Goal: Transaction & Acquisition: Purchase product/service

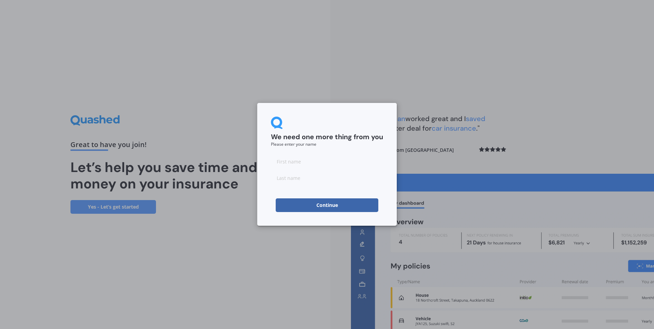
click at [295, 162] on input at bounding box center [327, 162] width 112 height 14
type input "Pengfei"
type input "gao"
click at [261, 197] on div "We need one more thing from you Please enter your name [PERSON_NAME] Continue" at bounding box center [327, 164] width 140 height 123
click at [319, 207] on button "Continue" at bounding box center [327, 205] width 103 height 14
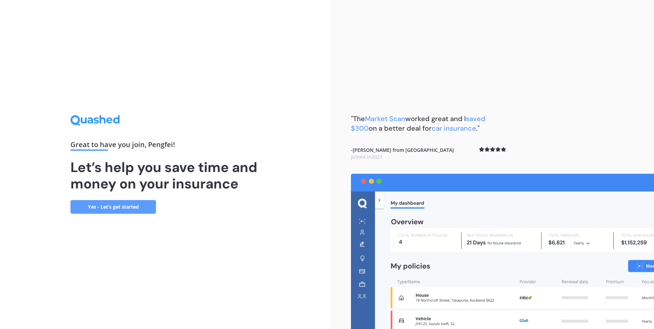
click at [132, 206] on link "Yes - Let’s get started" at bounding box center [112, 207] width 85 height 14
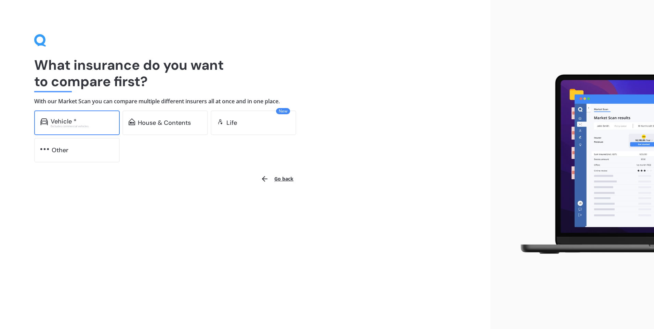
click at [93, 121] on div "Vehicle *" at bounding box center [82, 121] width 63 height 7
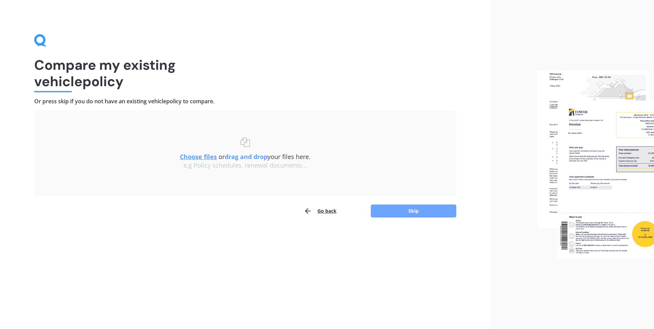
click at [398, 213] on button "Skip" at bounding box center [413, 211] width 85 height 13
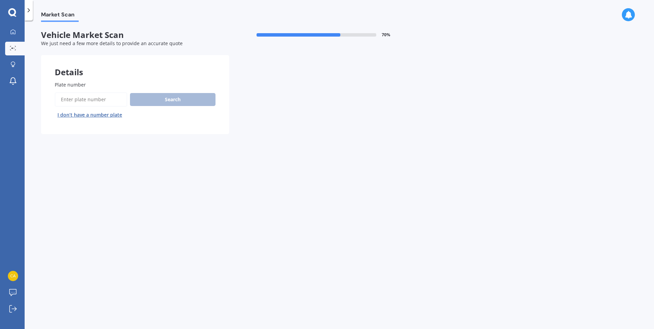
click at [100, 100] on input "Plate number" at bounding box center [91, 99] width 72 height 14
type input "ezj465"
click at [175, 99] on button "Search" at bounding box center [172, 99] width 85 height 13
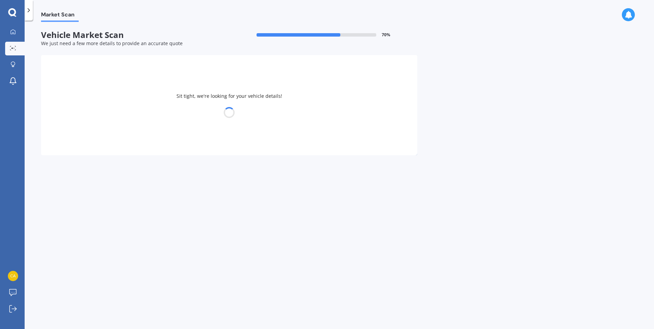
select select "MITSUBISHI"
select select "COLT"
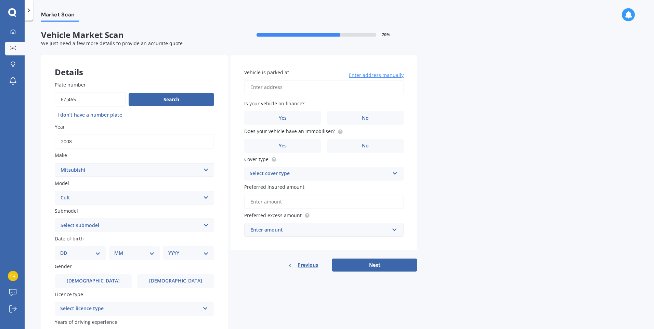
click at [309, 84] on input "Vehicle is parked at" at bounding box center [323, 87] width 159 height 14
type input "[STREET_ADDRESS]新西兰"
click at [307, 121] on label "Yes" at bounding box center [282, 118] width 77 height 14
click at [0, 0] on input "Yes" at bounding box center [0, 0] width 0 height 0
click at [301, 145] on label "Yes" at bounding box center [282, 146] width 77 height 14
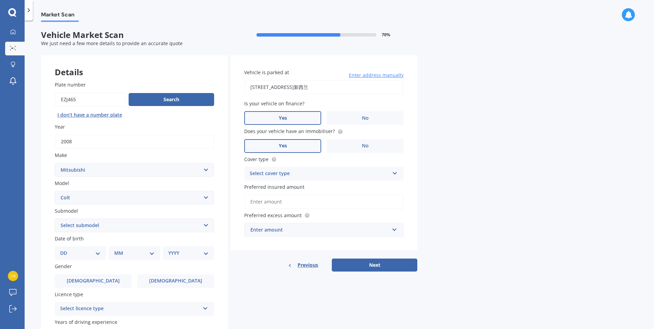
click at [0, 0] on input "Yes" at bounding box center [0, 0] width 0 height 0
click at [293, 175] on div "Select cover type" at bounding box center [320, 174] width 140 height 8
click at [286, 188] on span "Comprehensive" at bounding box center [268, 187] width 36 height 6
click at [261, 206] on input "Preferred insured amount" at bounding box center [323, 202] width 159 height 14
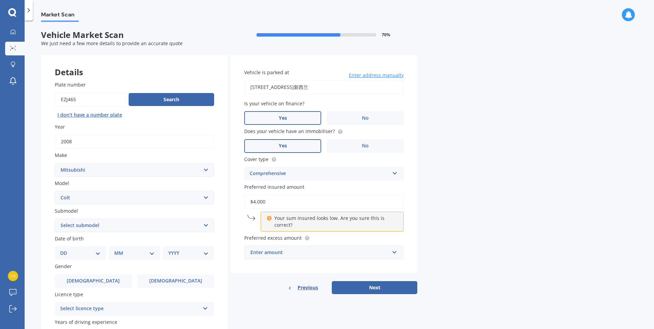
click at [426, 204] on div "Market Scan Vehicle Market Scan 70 % We just need a few more details to provide…" at bounding box center [339, 176] width 629 height 308
click at [324, 204] on input "$4,000" at bounding box center [323, 202] width 159 height 14
type input "$4,200"
click at [332, 281] on button "Next" at bounding box center [374, 287] width 85 height 13
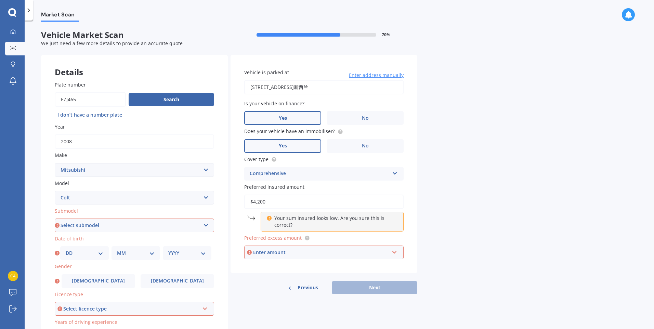
click at [191, 227] on select "Select submodel (All diesel) (All petrol) Hatchback Plus" at bounding box center [134, 226] width 159 height 14
select select "HATCHBACK"
click at [55, 219] on select "Select submodel (All diesel) (All petrol) Hatchback Plus" at bounding box center [134, 226] width 159 height 14
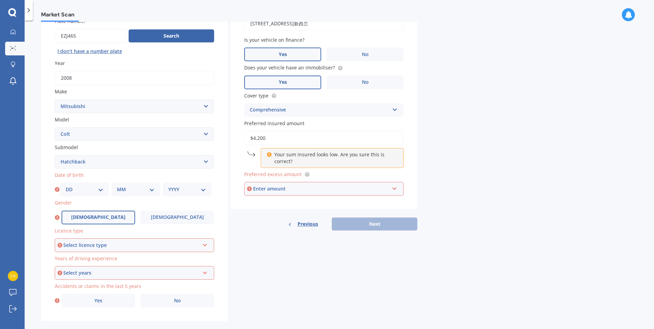
scroll to position [68, 0]
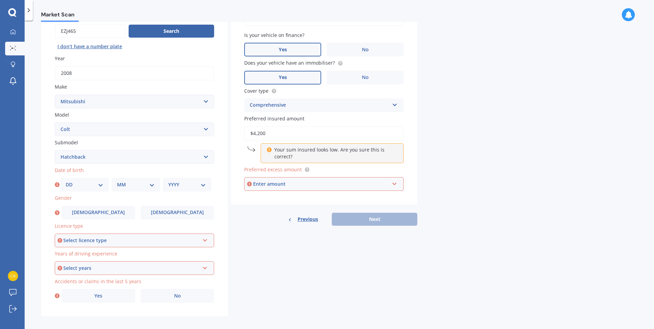
click at [98, 185] on select "DD 01 02 03 04 05 06 07 08 09 10 11 12 13 14 15 16 17 18 19 20 21 22 23 24 25 2…" at bounding box center [85, 185] width 38 height 8
select select "23"
click at [66, 181] on select "DD 01 02 03 04 05 06 07 08 09 10 11 12 13 14 15 16 17 18 19 20 21 22 23 24 25 2…" at bounding box center [85, 185] width 38 height 8
click at [137, 183] on select "MM 01 02 03 04 05 06 07 08 09 10 11 12" at bounding box center [136, 185] width 38 height 8
select select "08"
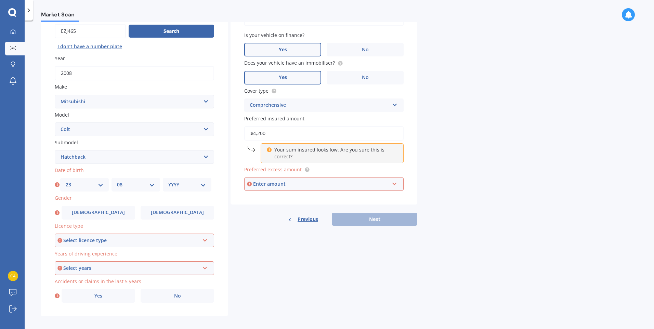
click at [117, 181] on select "MM 01 02 03 04 05 06 07 08 09 10 11 12" at bounding box center [136, 185] width 38 height 8
click at [189, 184] on select "YYYY 2025 2024 2023 2022 2021 2020 2019 2018 2017 2016 2015 2014 2013 2012 2011…" at bounding box center [187, 185] width 38 height 8
select select "1987"
click at [168, 181] on select "YYYY 2025 2024 2023 2022 2021 2020 2019 2018 2017 2016 2015 2014 2013 2012 2011…" at bounding box center [187, 185] width 38 height 8
click at [113, 213] on label "[DEMOGRAPHIC_DATA]" at bounding box center [99, 213] width 74 height 14
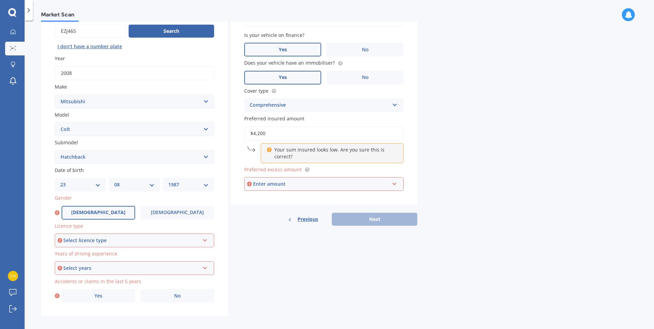
click at [0, 0] on input "[DEMOGRAPHIC_DATA]" at bounding box center [0, 0] width 0 height 0
click at [129, 241] on div "Select licence type" at bounding box center [131, 241] width 136 height 8
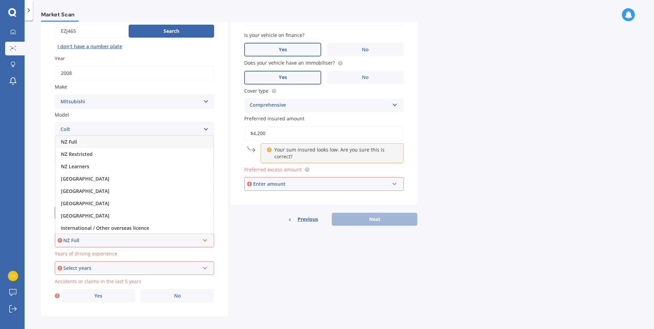
click at [153, 143] on div "NZ Full" at bounding box center [134, 142] width 158 height 12
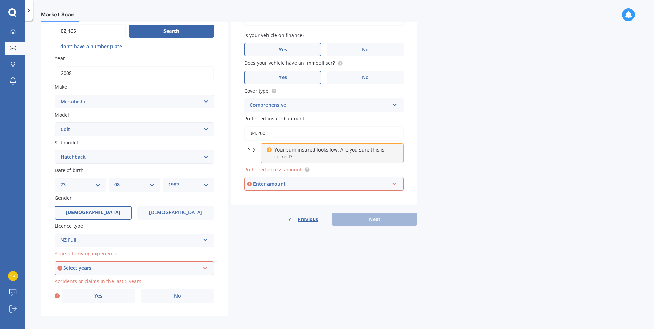
click at [157, 268] on div "Select years" at bounding box center [131, 268] width 136 height 8
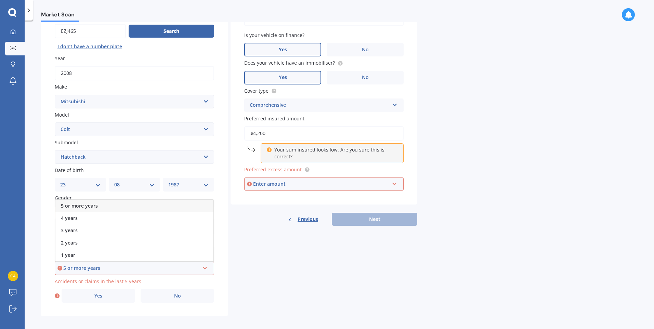
click at [164, 206] on div "5 or more years" at bounding box center [134, 206] width 158 height 12
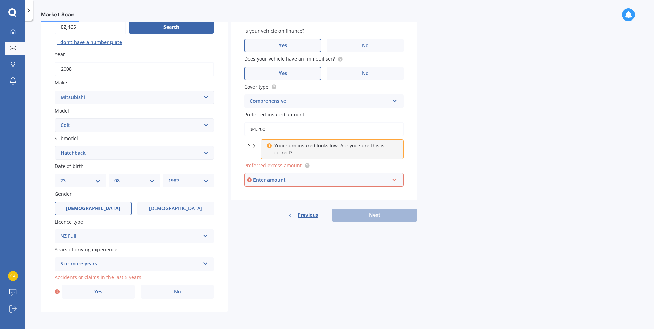
scroll to position [74, 0]
click at [180, 291] on span "No" at bounding box center [177, 291] width 7 height 6
click at [0, 0] on input "No" at bounding box center [0, 0] width 0 height 0
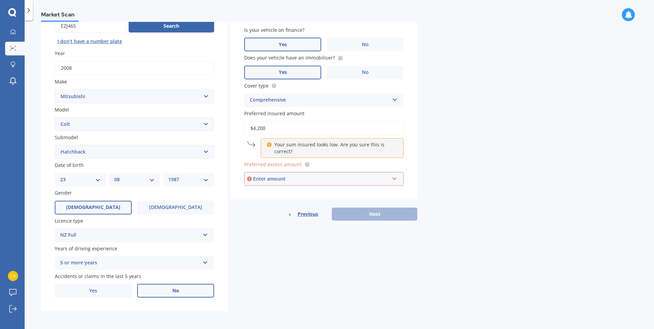
click at [277, 275] on div "Details Plate number Search I don’t have a number plate Year [DATE] Make Select…" at bounding box center [229, 147] width 376 height 330
click at [329, 177] on div "Enter amount" at bounding box center [321, 179] width 136 height 8
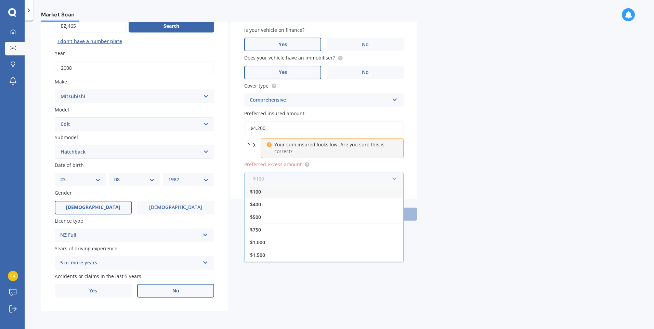
click at [329, 177] on input "text" at bounding box center [321, 178] width 153 height 13
click at [334, 213] on div "$500" at bounding box center [324, 217] width 159 height 13
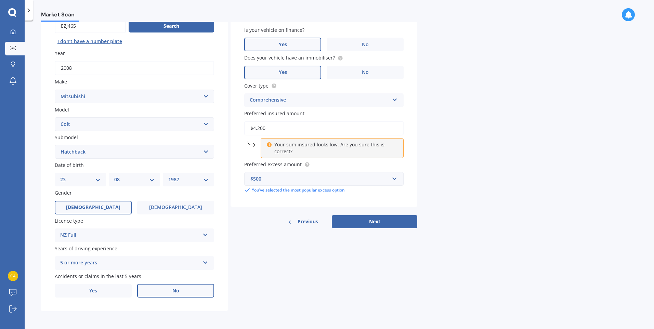
click at [445, 192] on div "Market Scan Vehicle Market Scan 70 % We just need a few more details to provide…" at bounding box center [339, 176] width 629 height 308
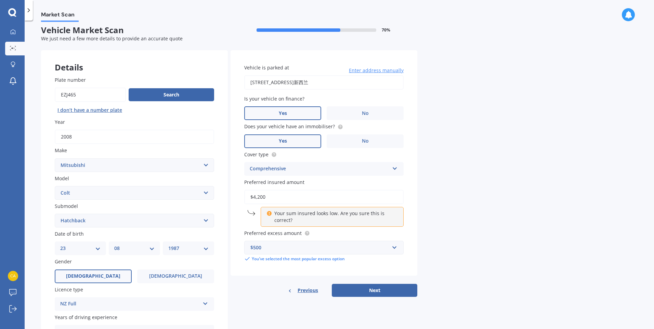
scroll to position [0, 0]
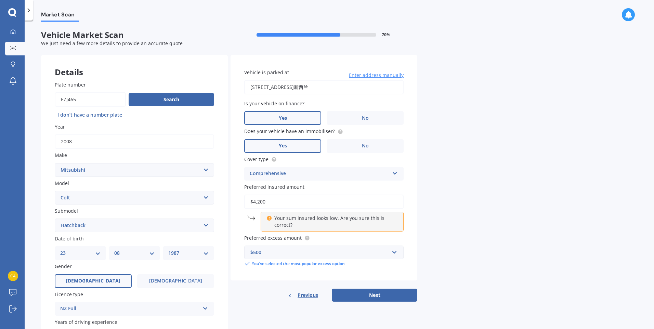
click at [269, 203] on input "$4,200" at bounding box center [323, 202] width 159 height 14
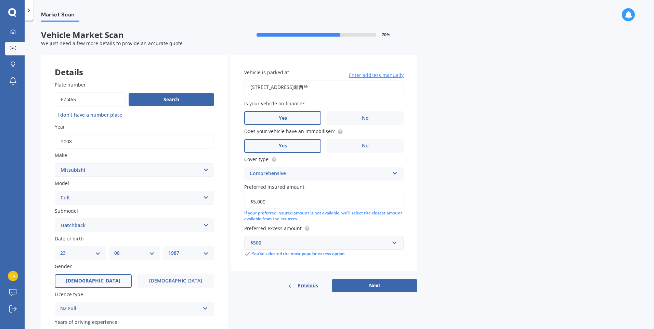
click at [249, 201] on input "$5,000" at bounding box center [323, 202] width 159 height 14
drag, startPoint x: 254, startPoint y: 201, endPoint x: 311, endPoint y: 201, distance: 56.4
click at [311, 201] on input "$5,000" at bounding box center [323, 202] width 159 height 14
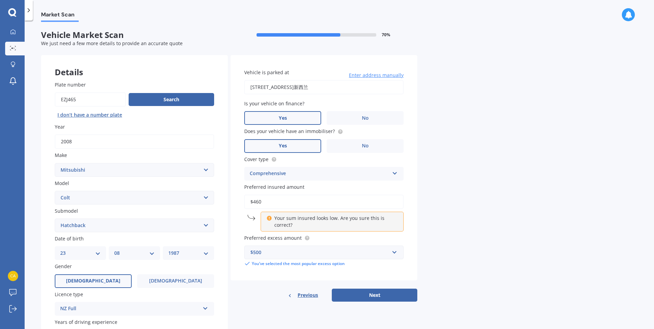
type input "$4,600"
click button "Next" at bounding box center [374, 295] width 85 height 13
select select "23"
select select "08"
select select "1987"
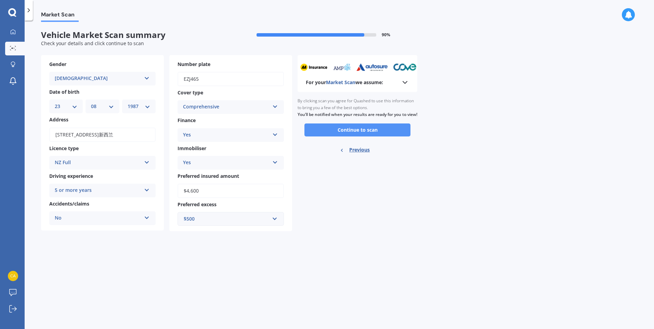
click at [349, 136] on button "Continue to scan" at bounding box center [357, 129] width 106 height 13
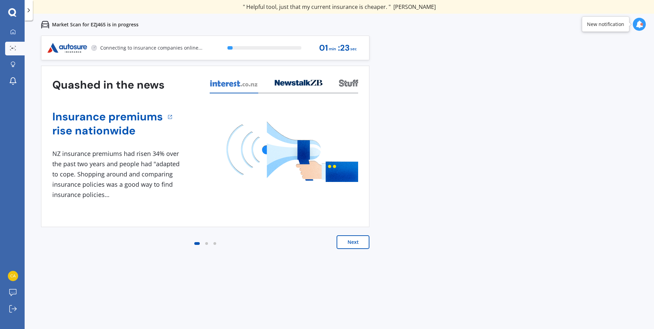
click at [366, 245] on button "Next" at bounding box center [353, 242] width 33 height 14
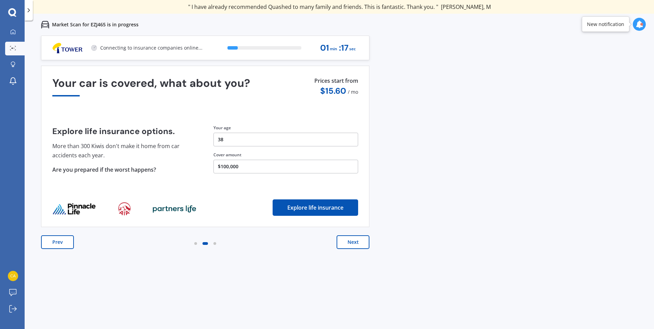
click at [366, 245] on button "Next" at bounding box center [353, 242] width 33 height 14
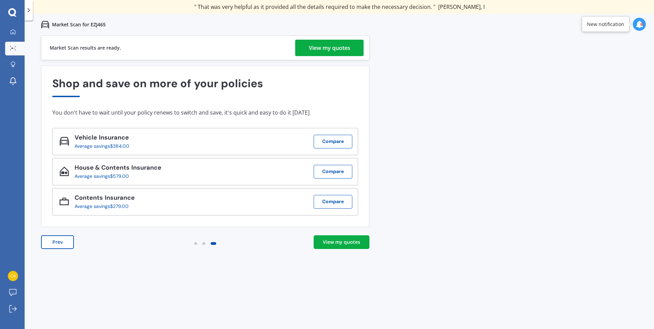
click at [342, 48] on div "View my quotes" at bounding box center [329, 48] width 41 height 16
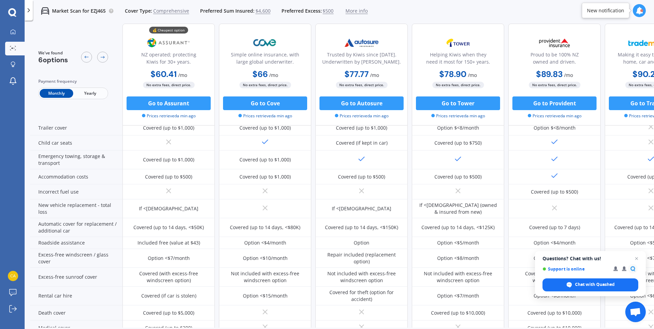
scroll to position [129, 0]
